Goal: Information Seeking & Learning: Check status

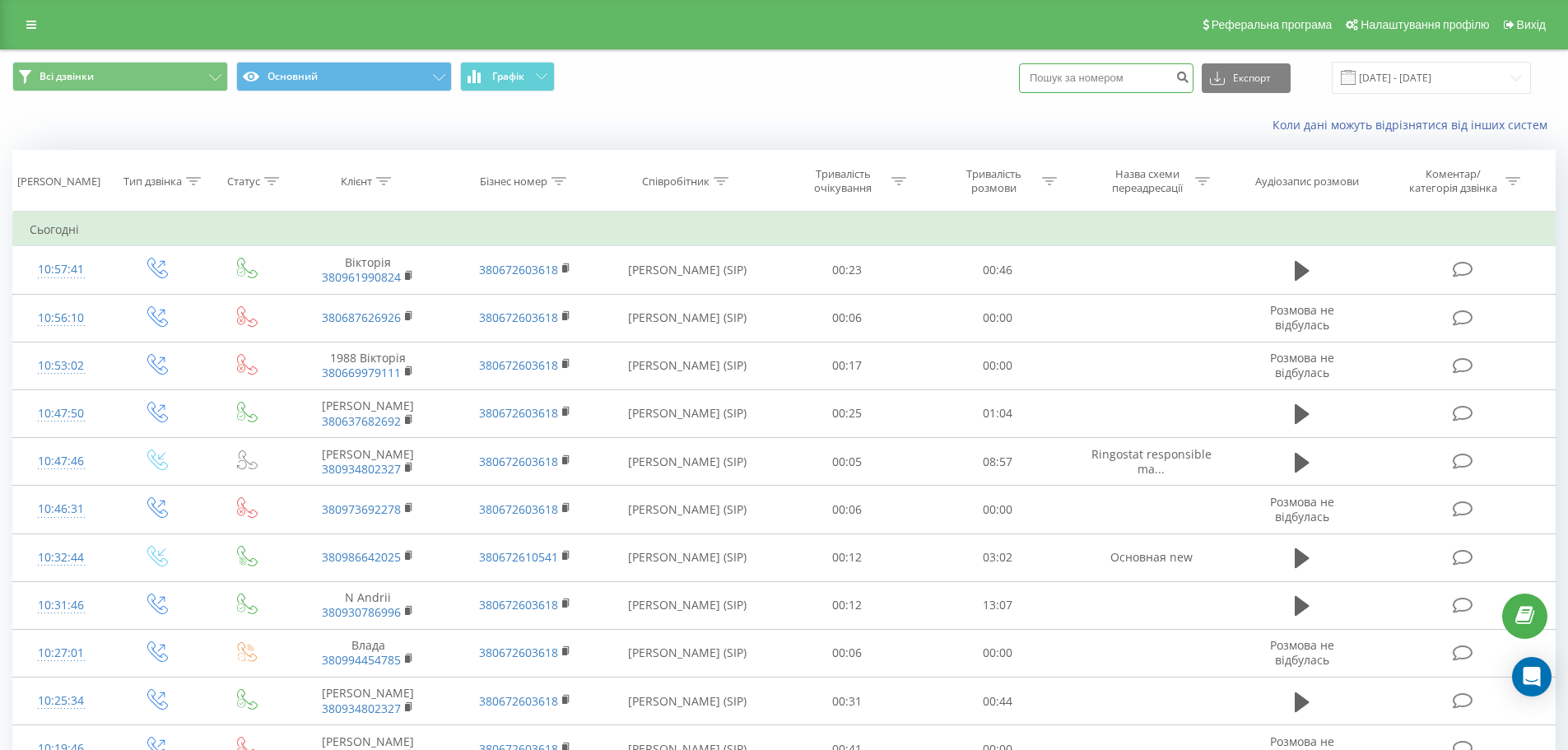
drag, startPoint x: 0, startPoint y: 0, endPoint x: 942, endPoint y: 77, distance: 945.1
click at [942, 77] on div "Всі дзвінки Основний Графік Експорт .csv .xls .xlsx [DATE] - [DATE]" at bounding box center [784, 78] width 1544 height 32
paste input "380 68 993 0033"
type input "380 68 993 0033"
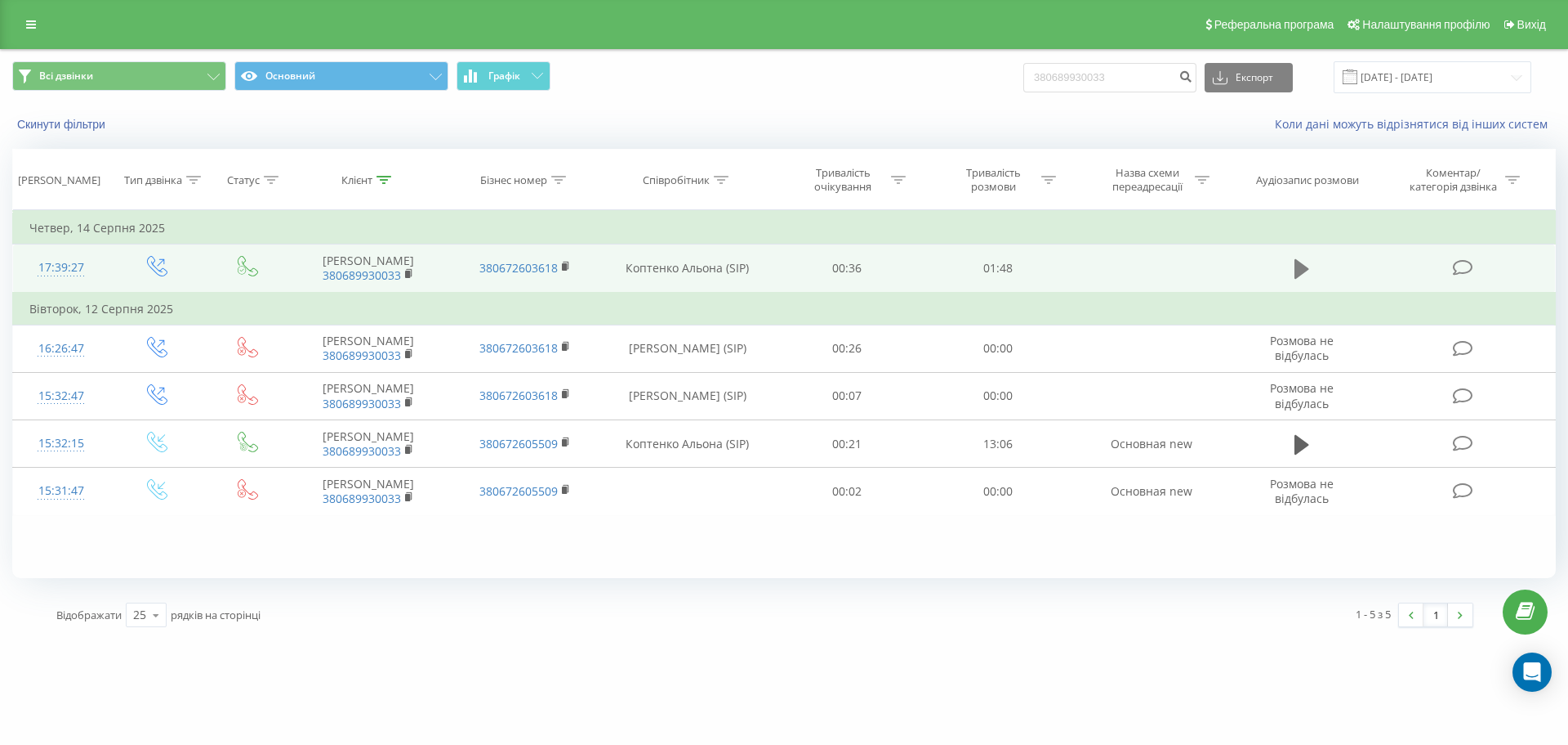
click at [1301, 272] on icon at bounding box center [1302, 268] width 15 height 20
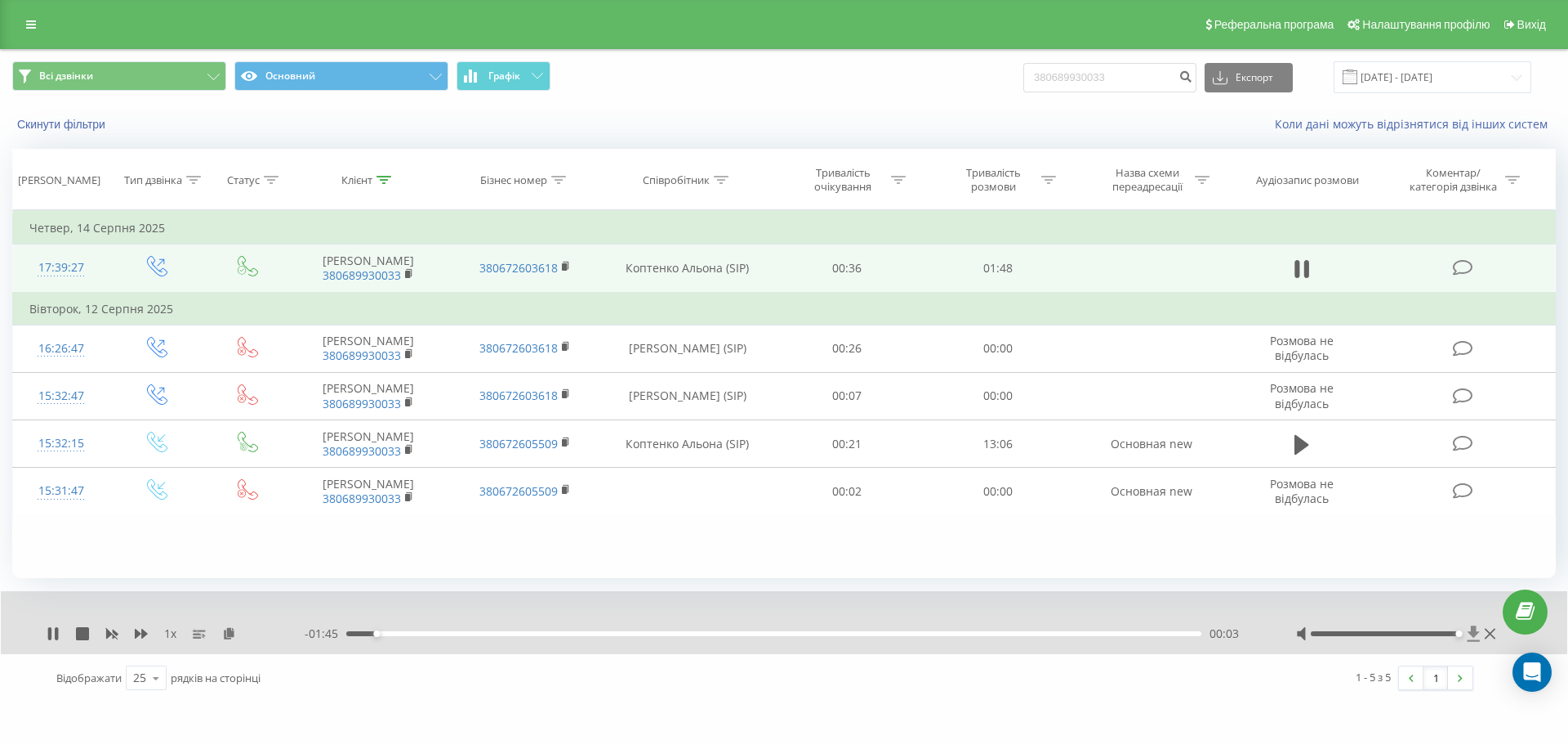
drag, startPoint x: 1387, startPoint y: 635, endPoint x: 1473, endPoint y: 642, distance: 86.3
click at [1473, 642] on div at bounding box center [1398, 633] width 203 height 16
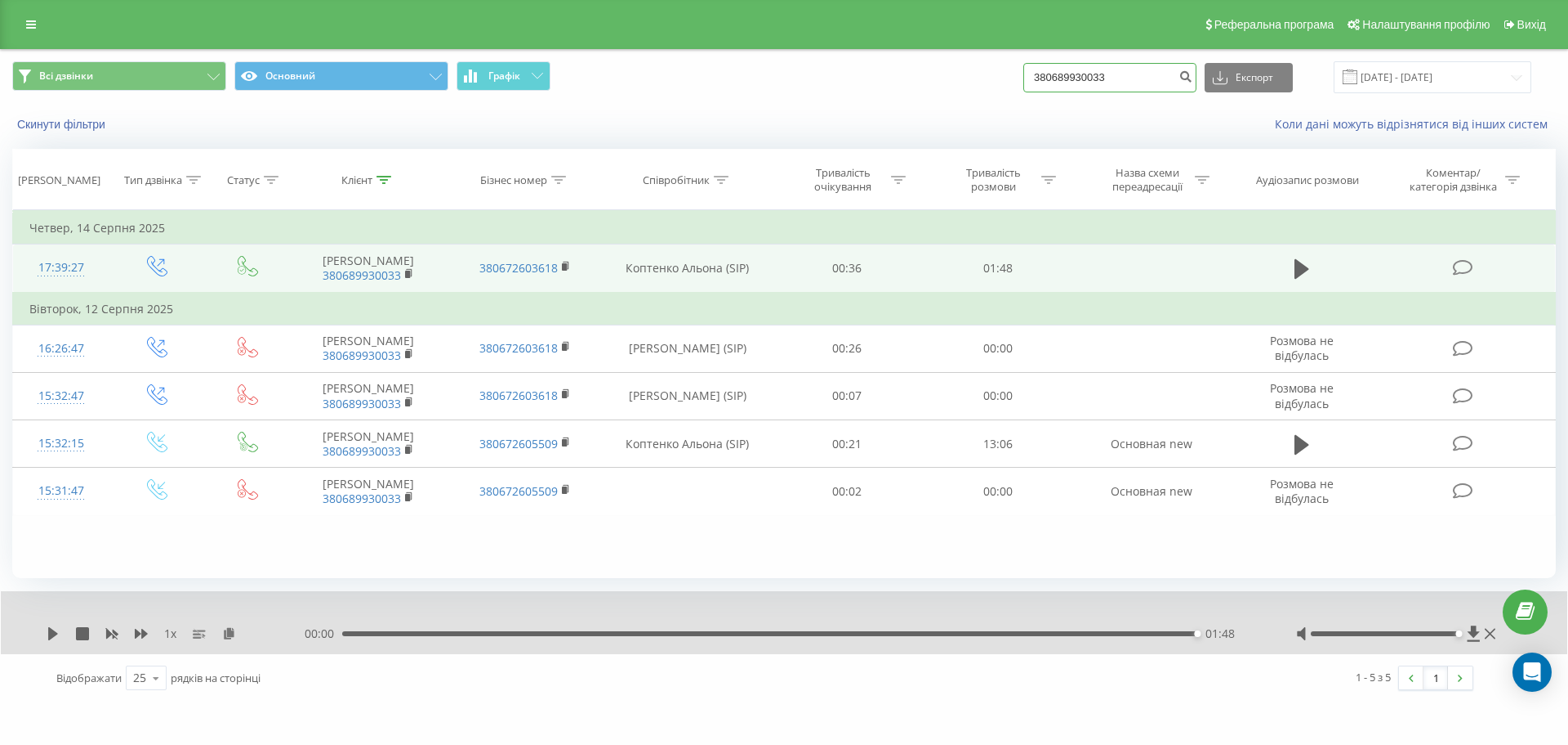
drag, startPoint x: 1129, startPoint y: 76, endPoint x: 998, endPoint y: 57, distance: 132.4
click at [998, 57] on div "Всі дзвінки Основний Графік 380689930033 Експорт .csv .xls .xlsx 19.05.2025 - 1…" at bounding box center [784, 76] width 1566 height 55
paste input "66 938 4919"
type input "380 66 938 4919"
click at [1192, 75] on icon "submit" at bounding box center [1185, 74] width 14 height 10
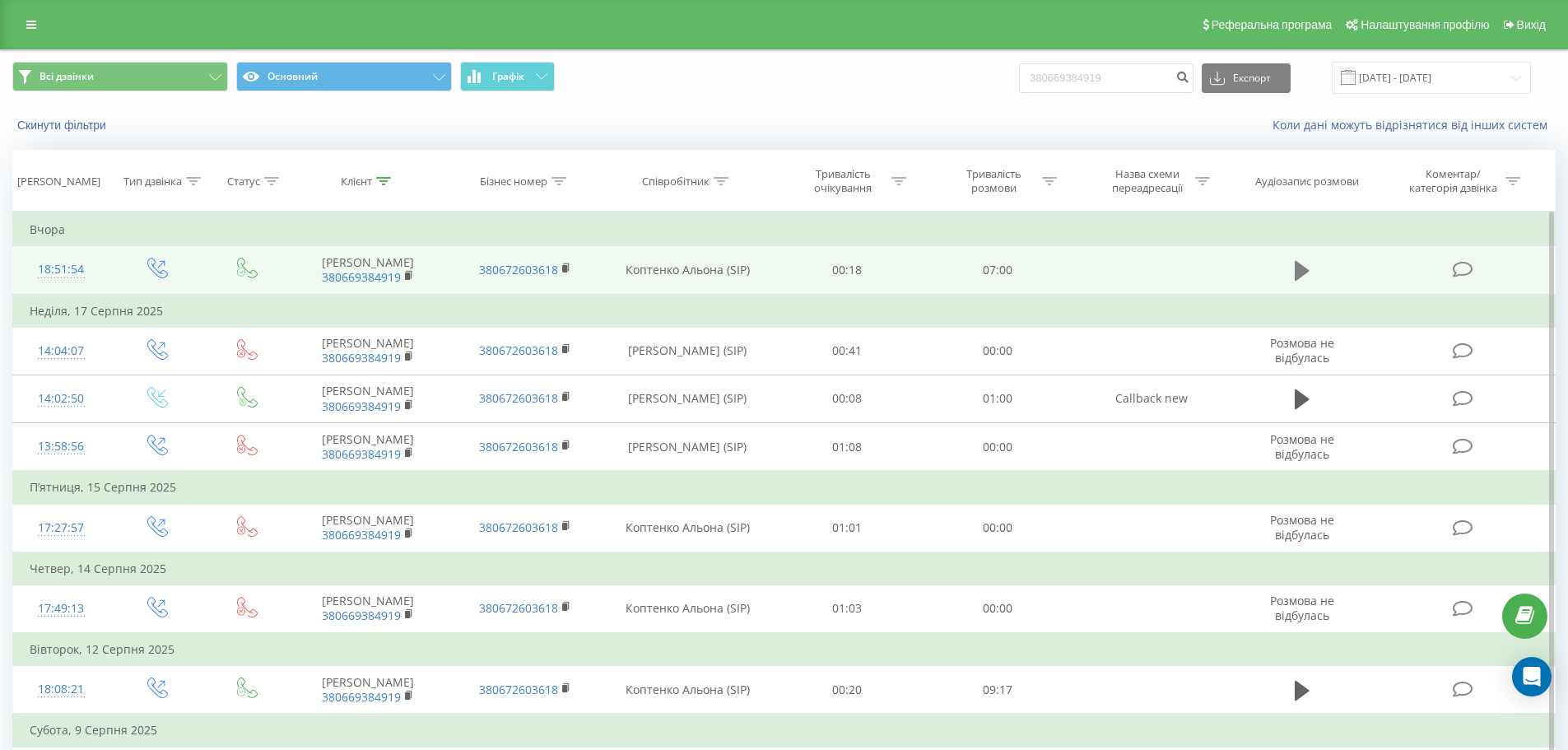
click at [1306, 277] on icon at bounding box center [1302, 270] width 15 height 20
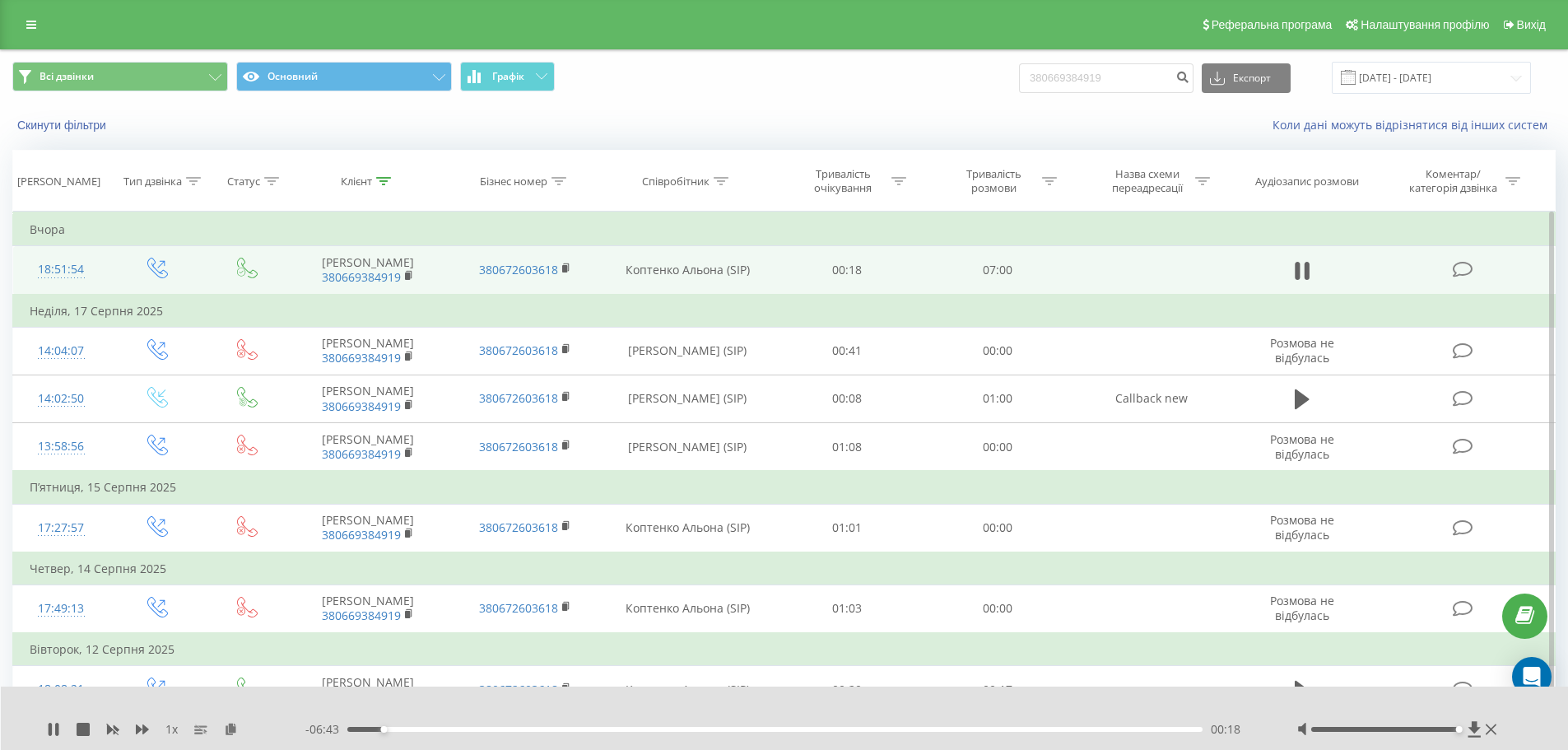
drag, startPoint x: 1385, startPoint y: 726, endPoint x: 1463, endPoint y: 713, distance: 79.1
click at [1463, 713] on div "1 x - 06:43 00:18 00:18" at bounding box center [784, 718] width 1568 height 63
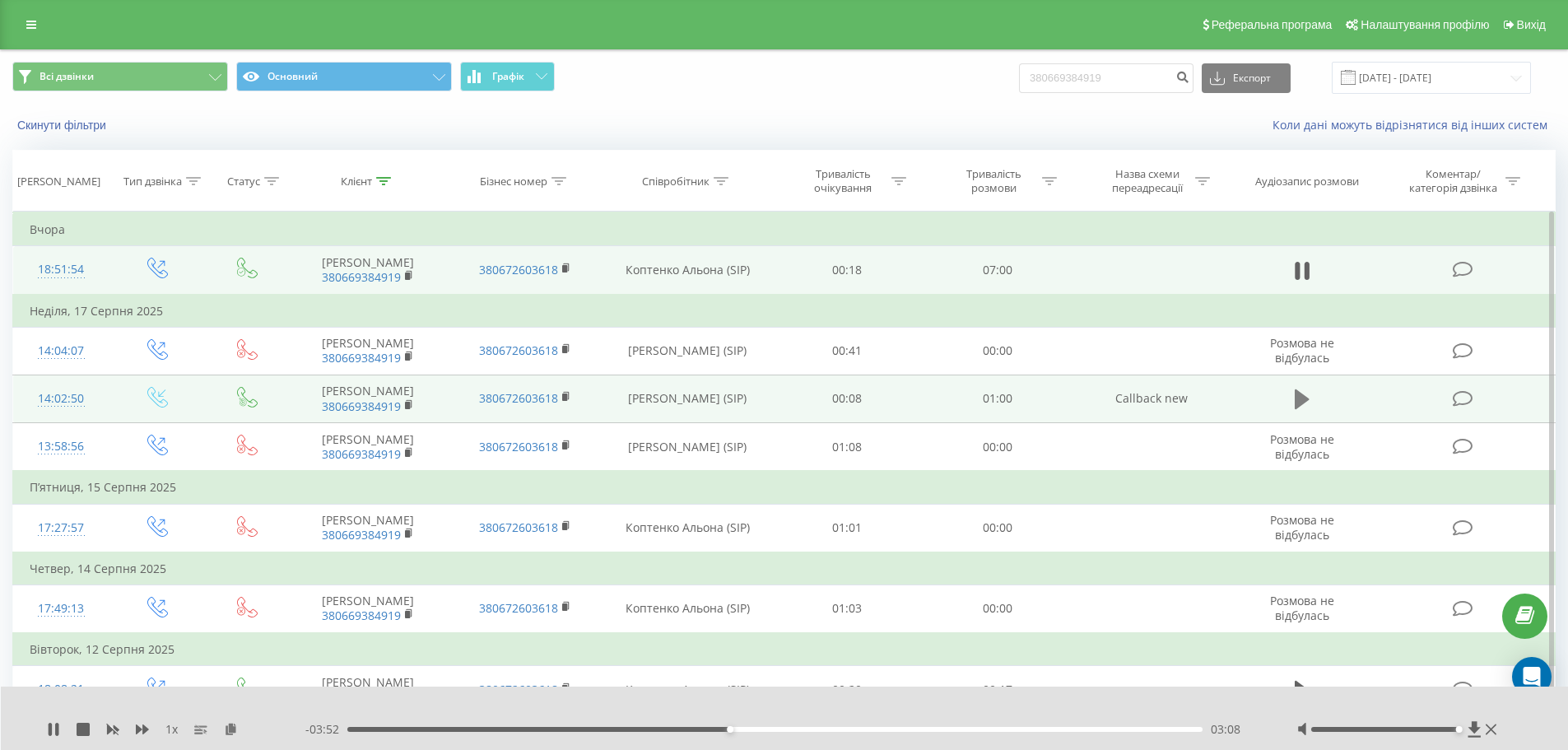
click at [1303, 409] on icon at bounding box center [1302, 399] width 15 height 20
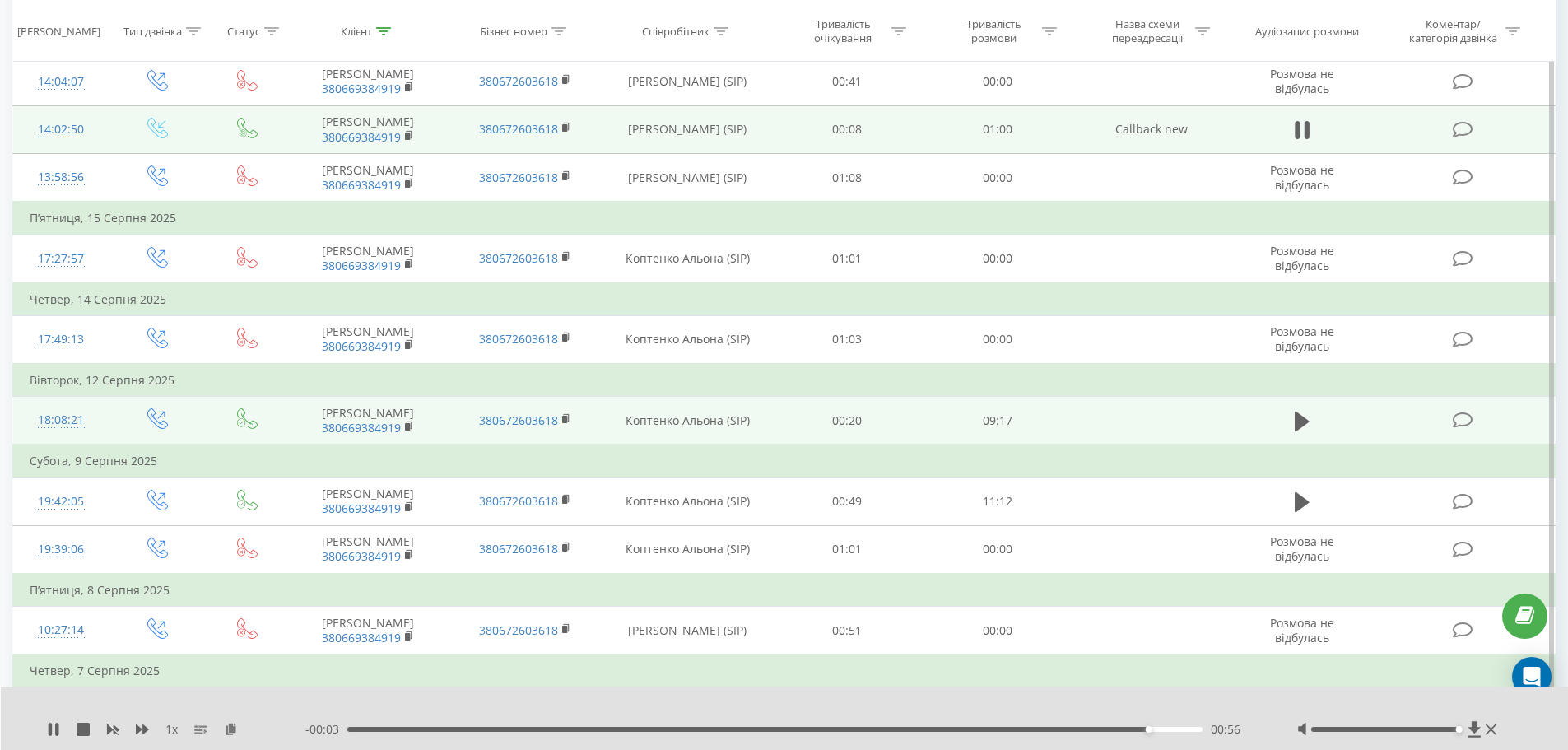
scroll to position [273, 0]
click at [1310, 430] on button at bounding box center [1302, 418] width 24 height 24
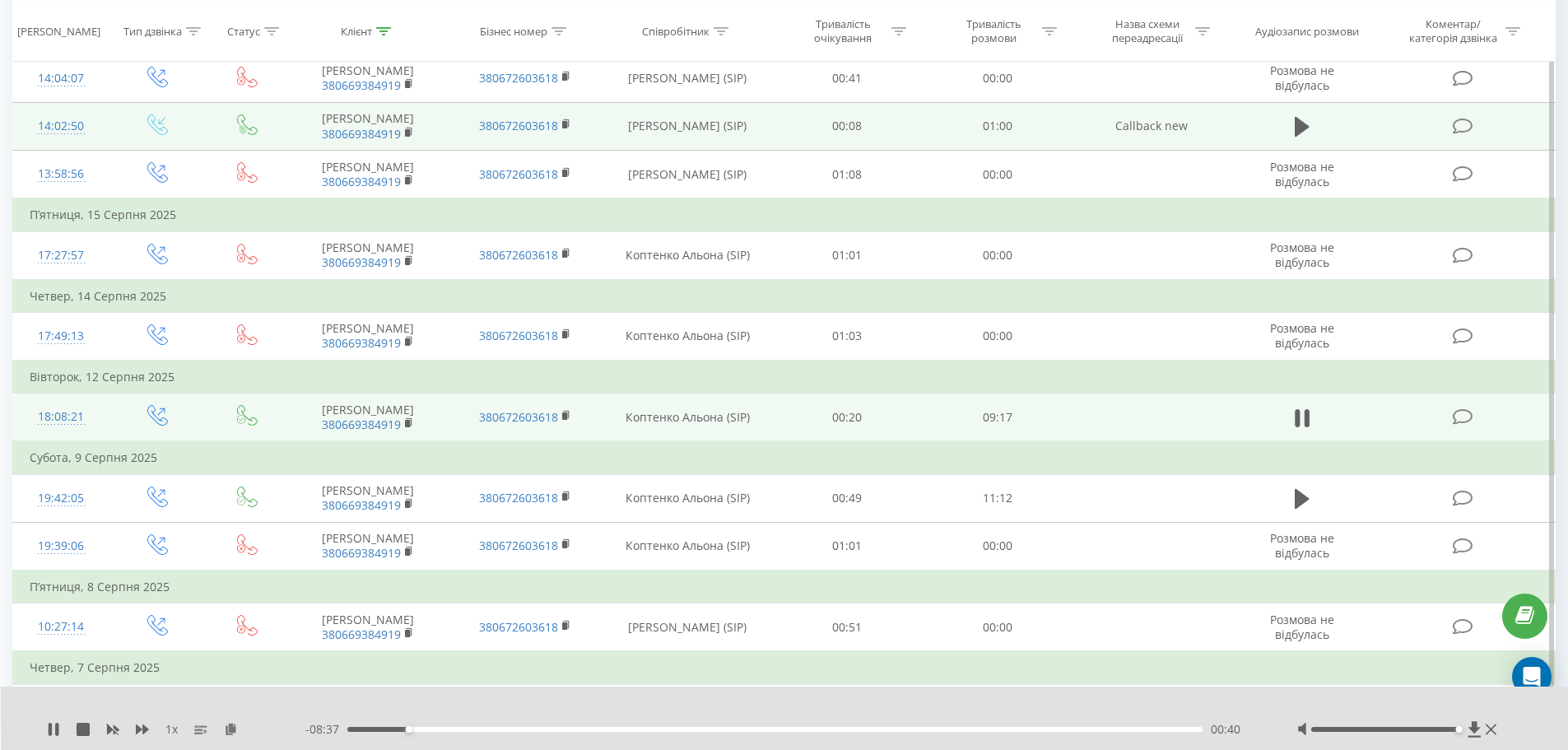
click at [1066, 727] on div "00:40" at bounding box center [775, 729] width 856 height 5
click at [1069, 729] on div "00:00" at bounding box center [775, 729] width 856 height 5
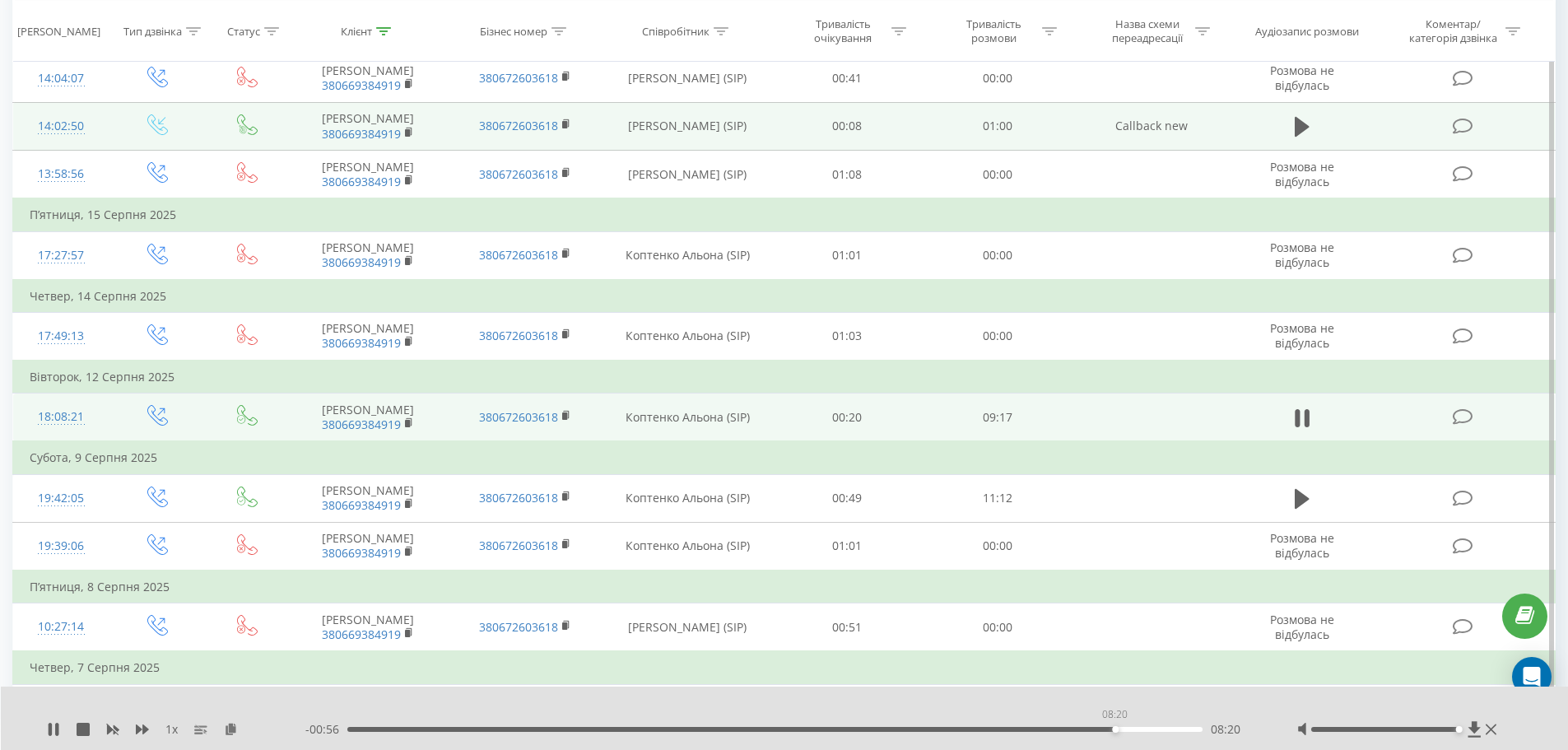
click at [1115, 729] on div "08:20" at bounding box center [775, 729] width 856 height 5
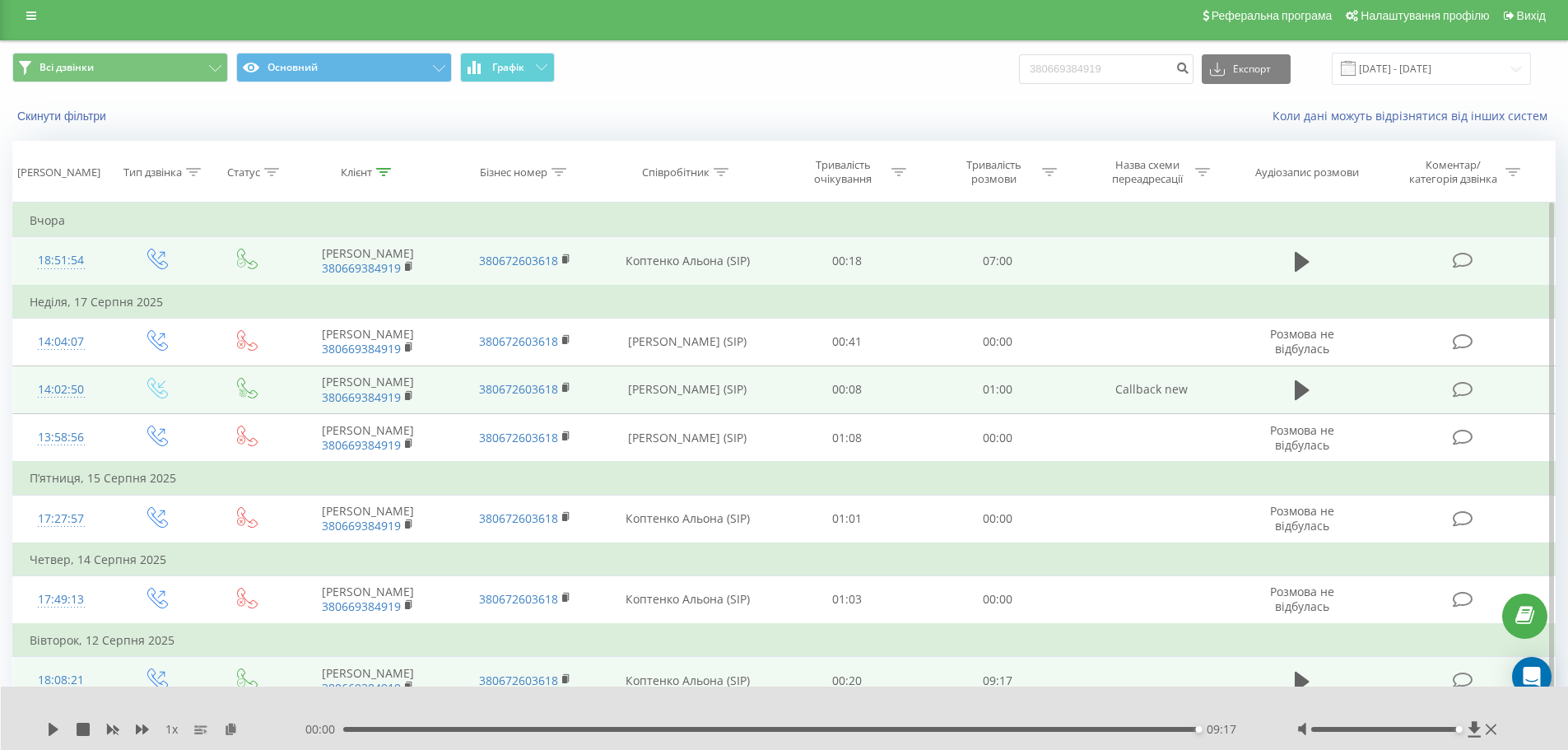
scroll to position [0, 0]
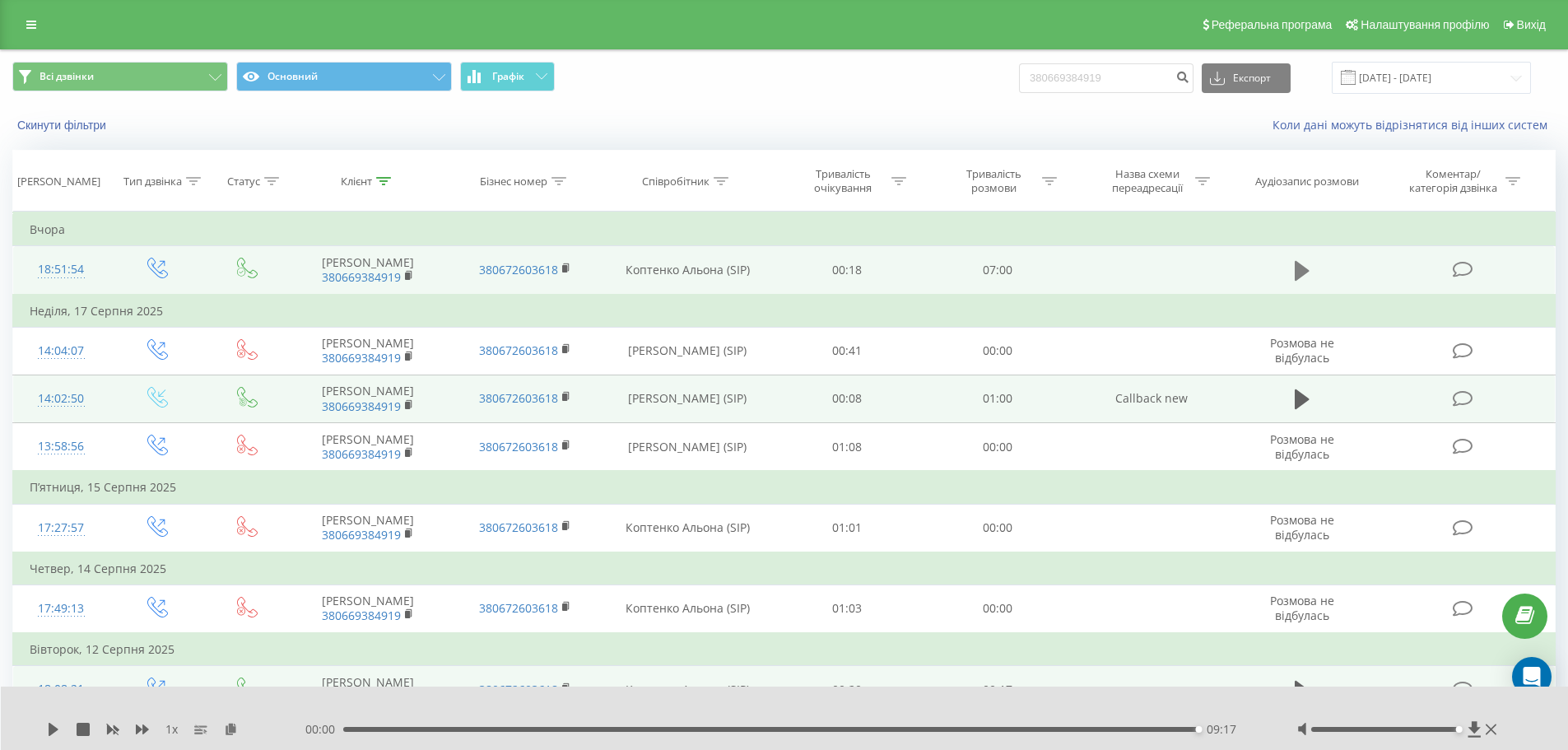
click at [1307, 272] on icon at bounding box center [1302, 271] width 15 height 23
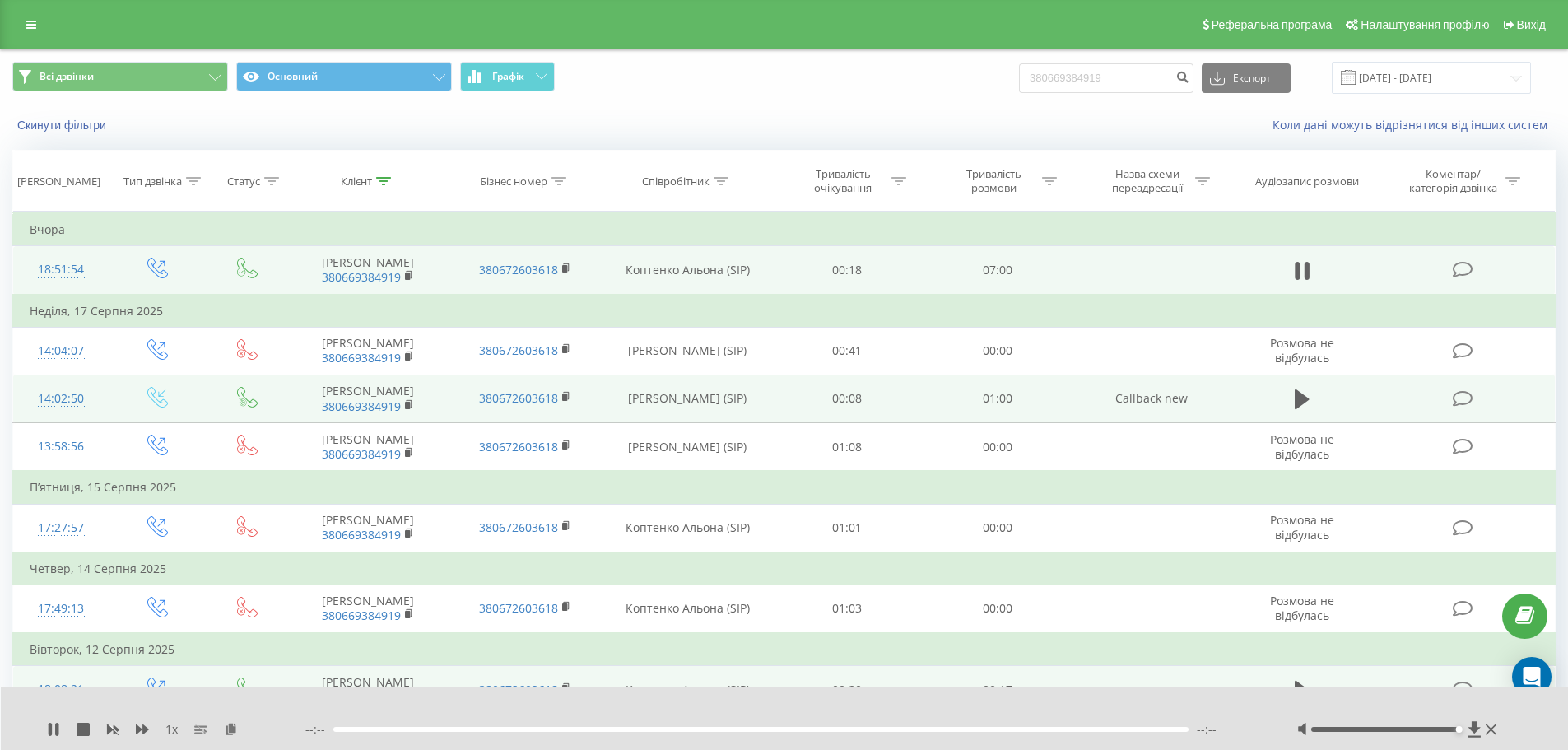
click at [752, 728] on div at bounding box center [761, 729] width 856 height 5
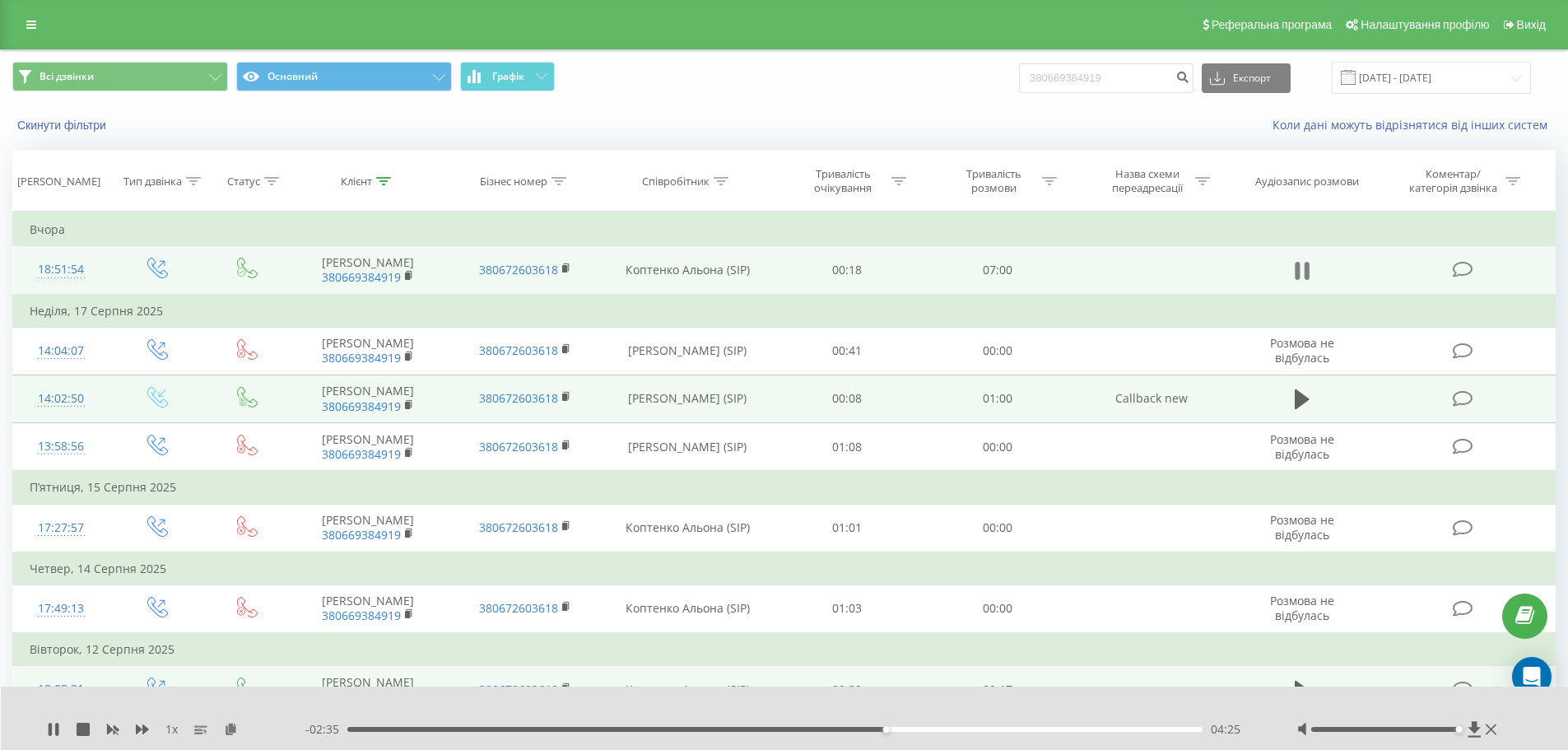
click at [1300, 274] on icon at bounding box center [1302, 271] width 15 height 23
